Goal: Find specific fact: Find specific fact

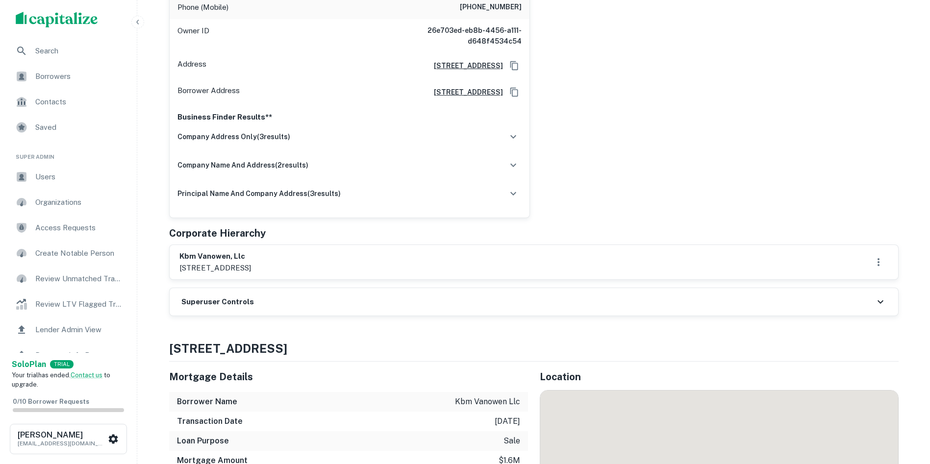
scroll to position [294, 0]
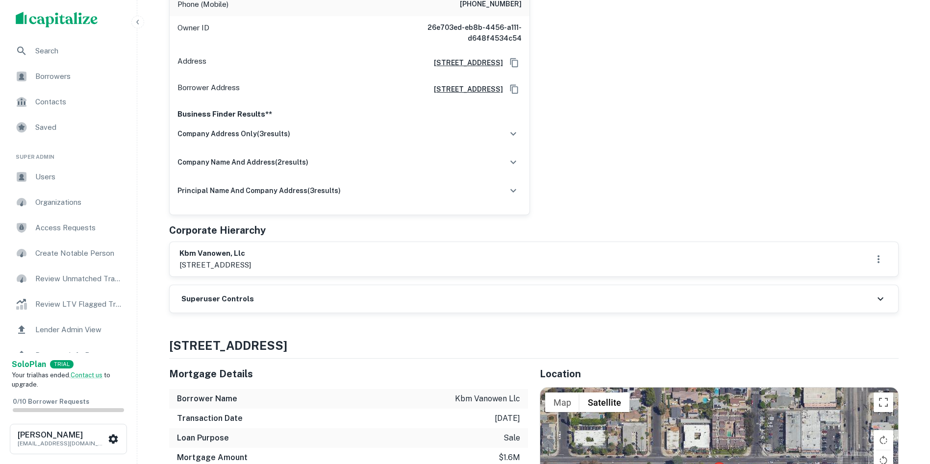
click at [219, 248] on h6 "kbm vanowen, llc" at bounding box center [215, 253] width 72 height 11
copy h6 "kbm vanowen, llc"
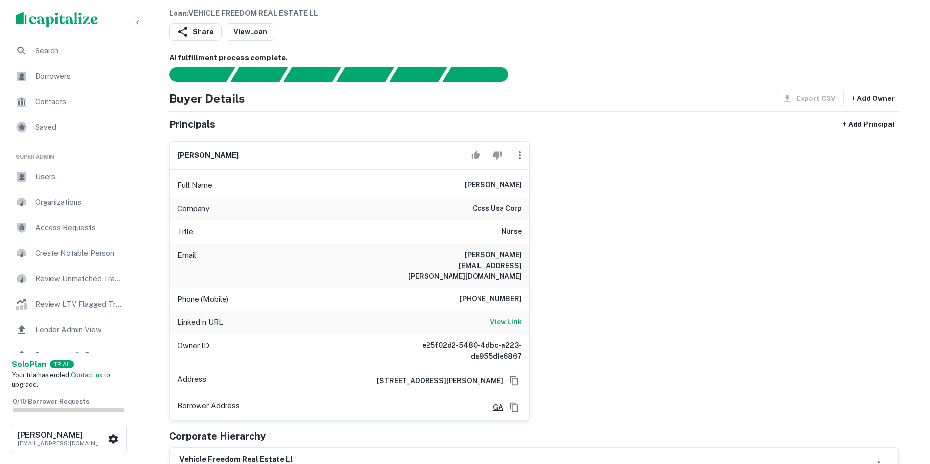
scroll to position [98, 0]
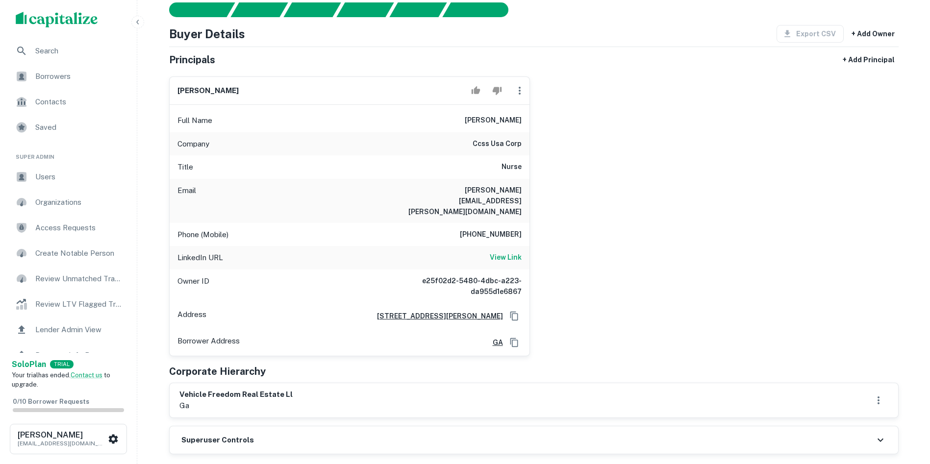
click at [257, 389] on h6 "vehicle freedom real estate ll" at bounding box center [235, 394] width 113 height 11
copy h6 "vehicle freedom real estate ll"
